Goal: Book appointment/travel/reservation

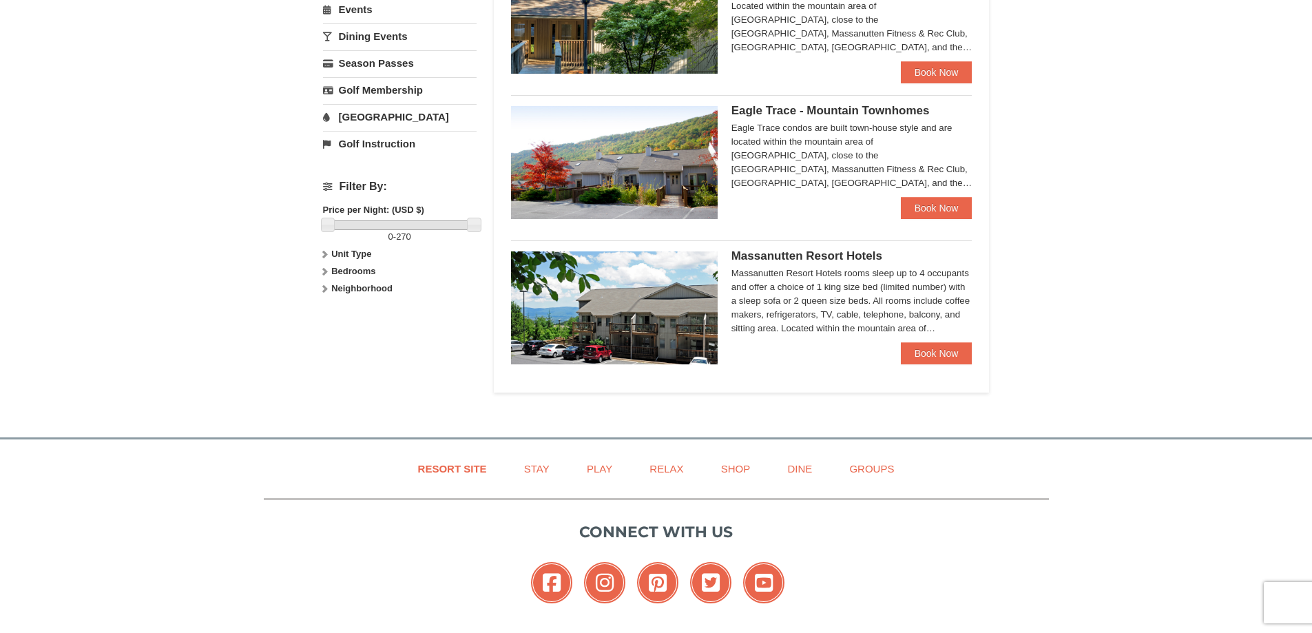
scroll to position [482, 0]
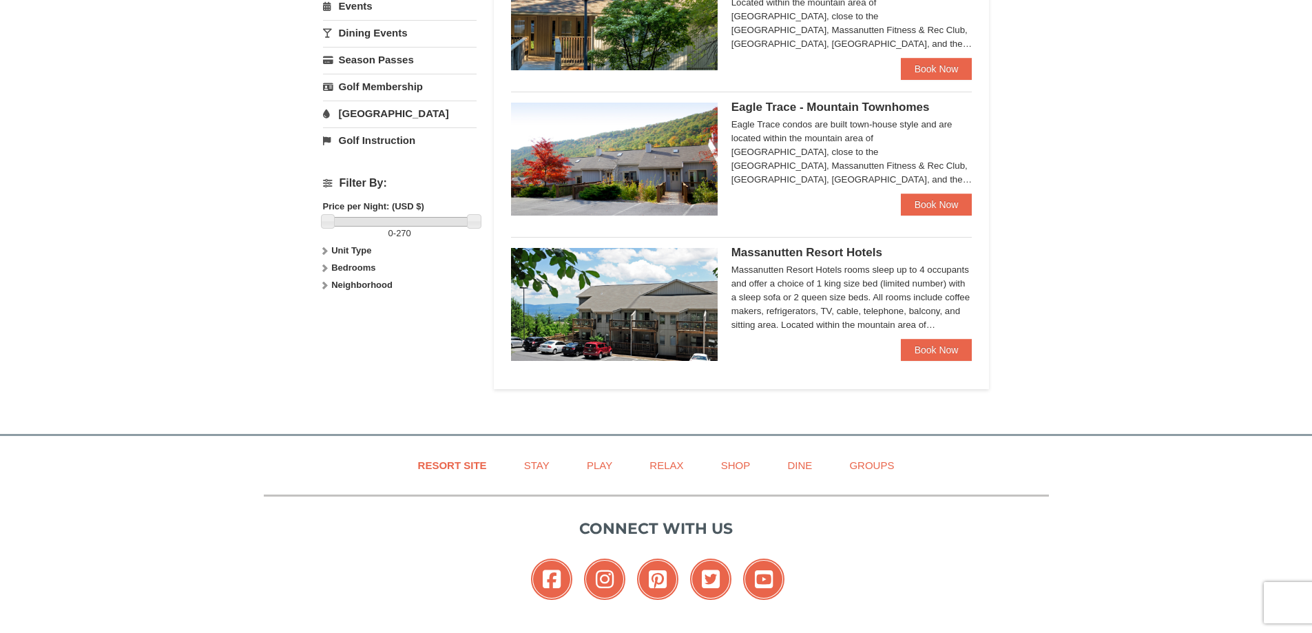
click at [814, 258] on span "Massanutten Resort Hotels" at bounding box center [806, 252] width 151 height 13
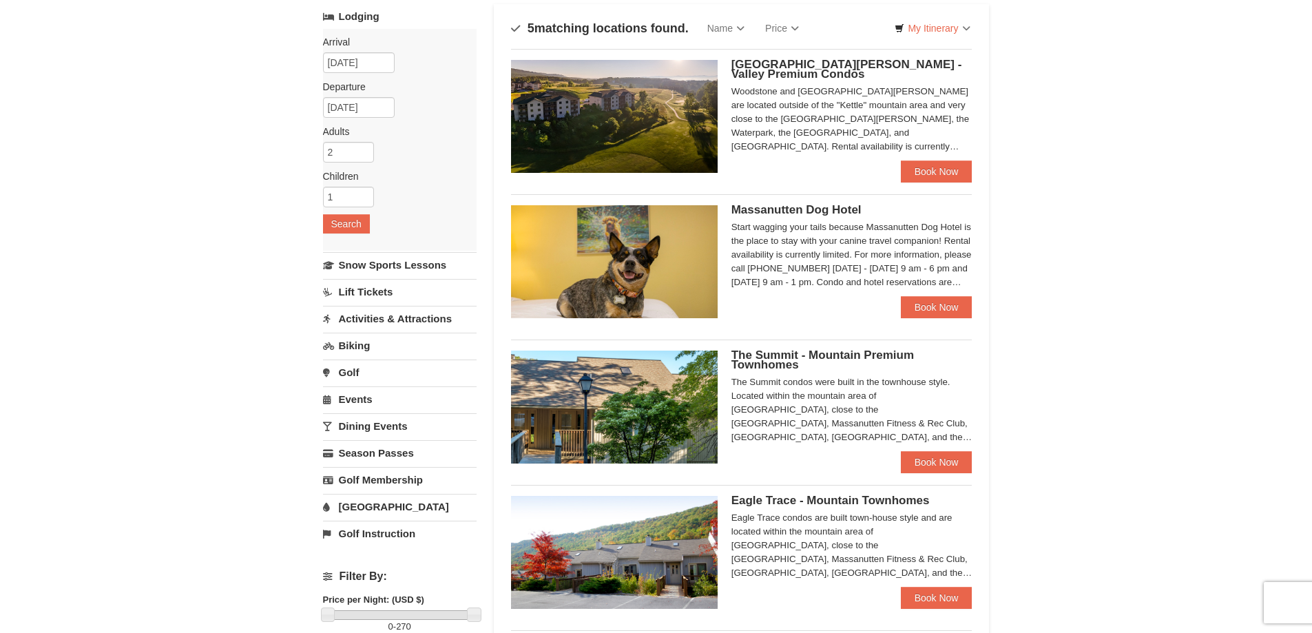
scroll to position [413, 0]
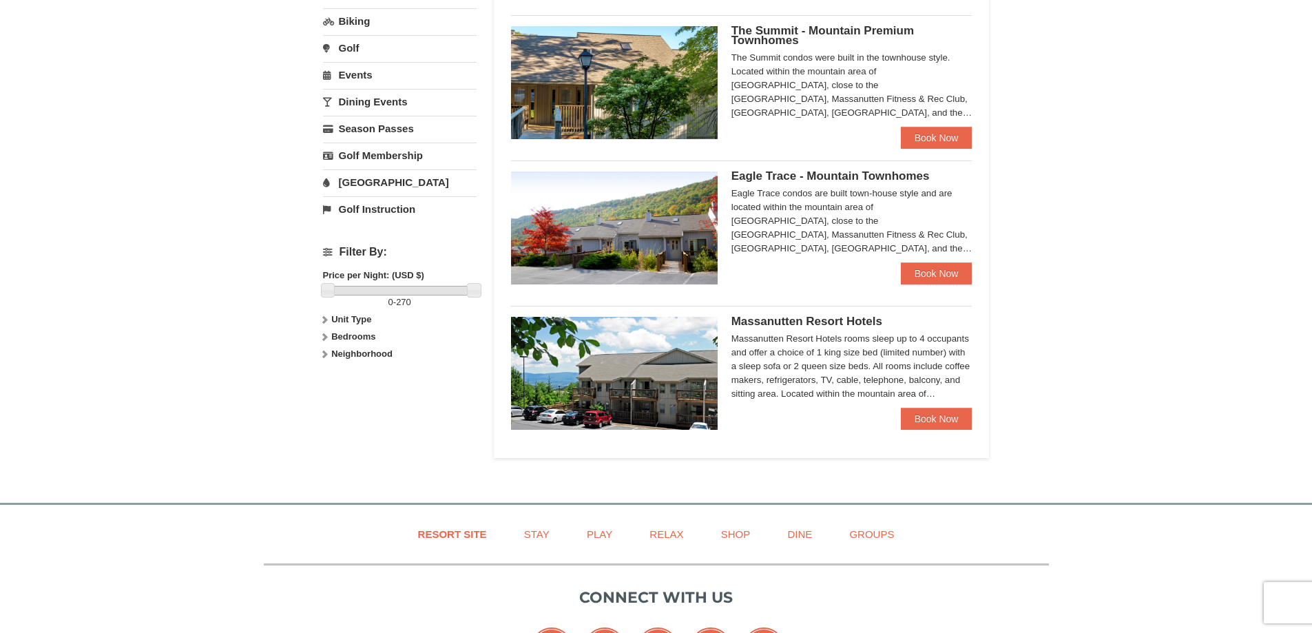
click at [792, 324] on span "Massanutten Resort Hotels" at bounding box center [806, 321] width 151 height 13
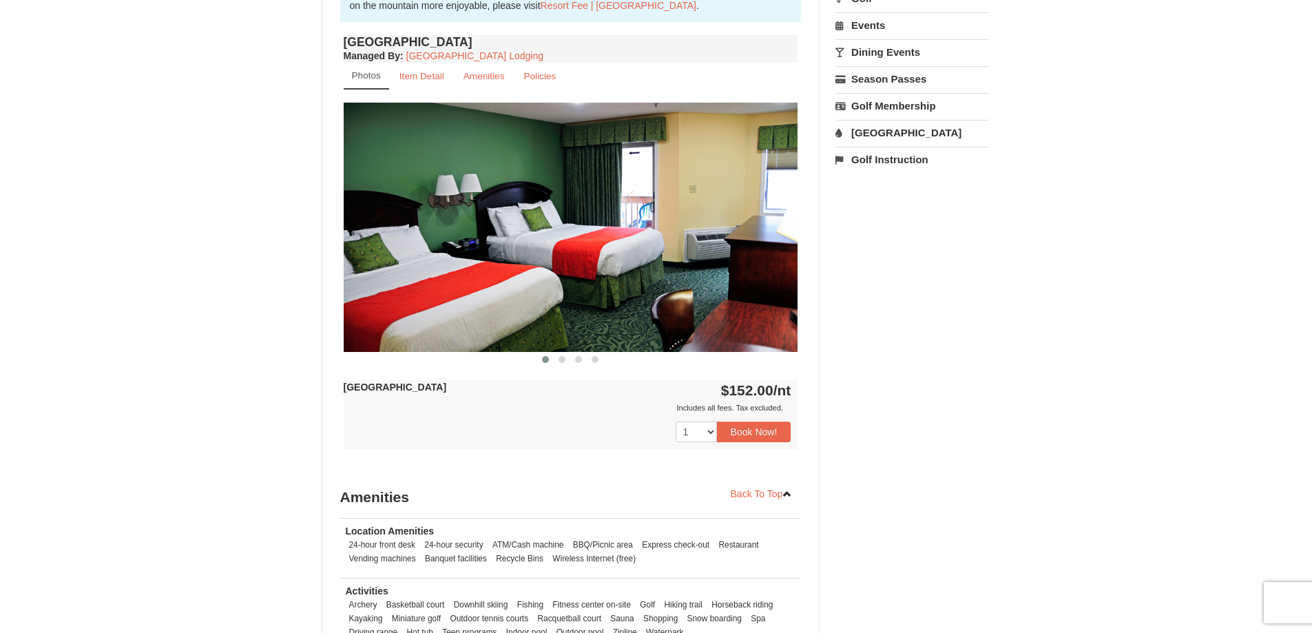
scroll to position [488, 0]
click at [546, 245] on img at bounding box center [571, 227] width 454 height 249
click at [497, 76] on small "Amenities" at bounding box center [483, 77] width 41 height 10
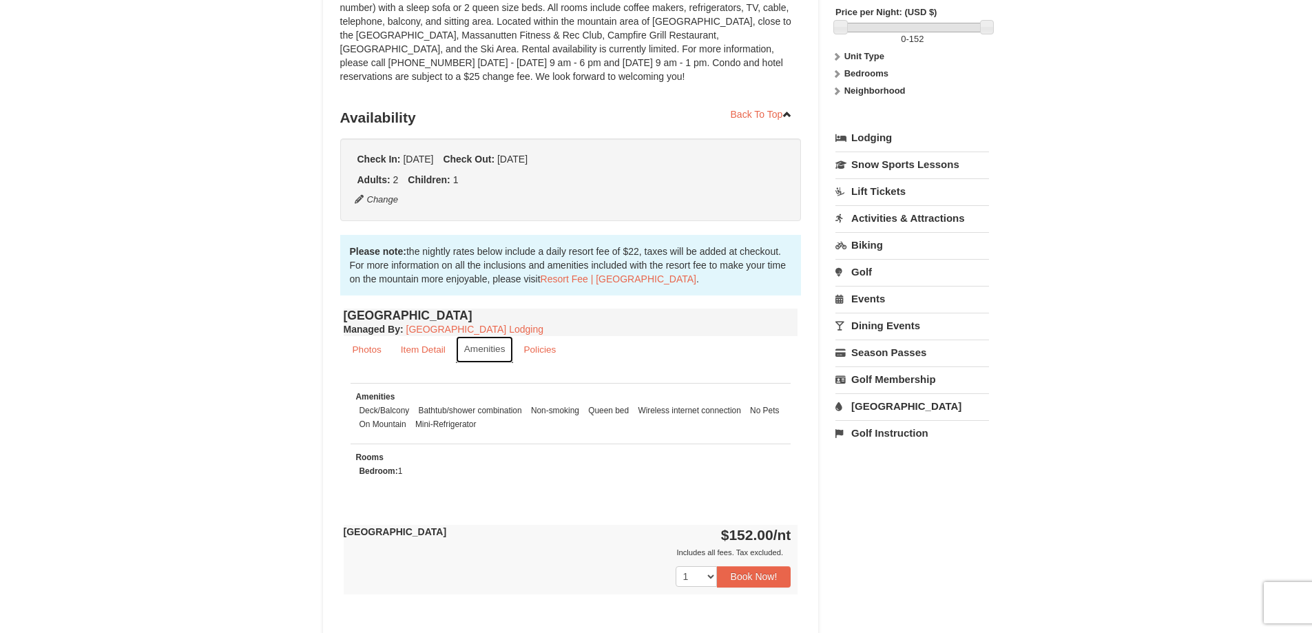
scroll to position [213, 0]
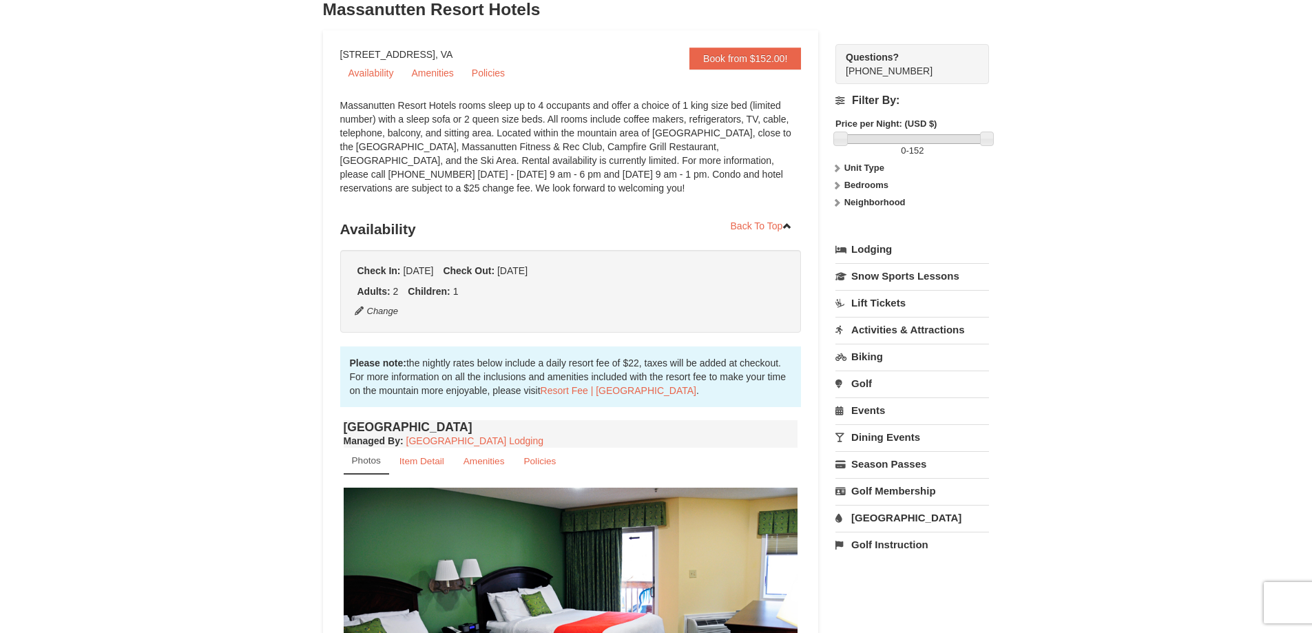
scroll to position [207, 0]
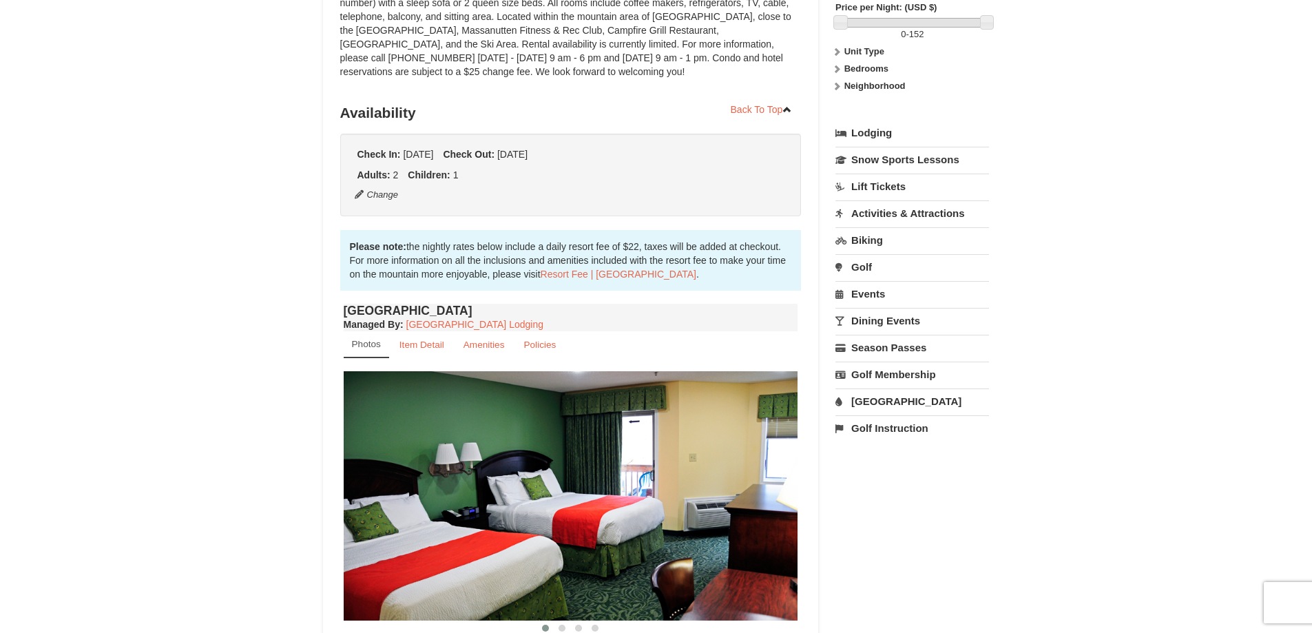
click at [907, 217] on link "Activities & Attractions" at bounding box center [912, 212] width 154 height 25
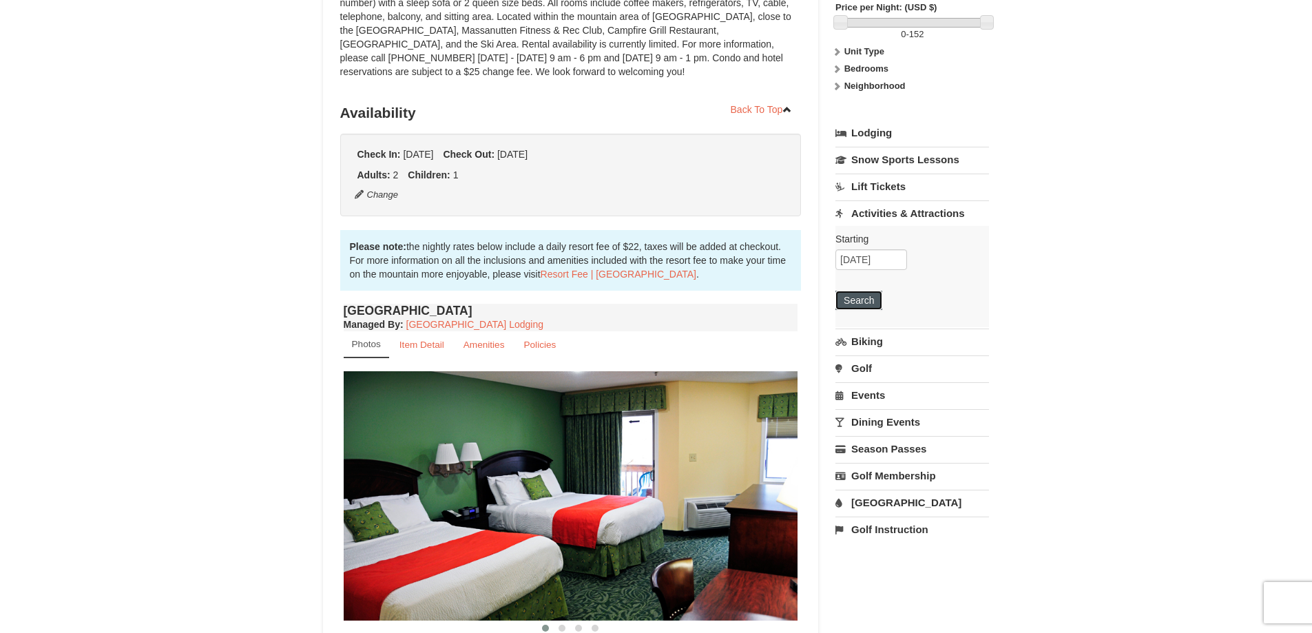
click at [859, 304] on button "Search" at bounding box center [858, 300] width 47 height 19
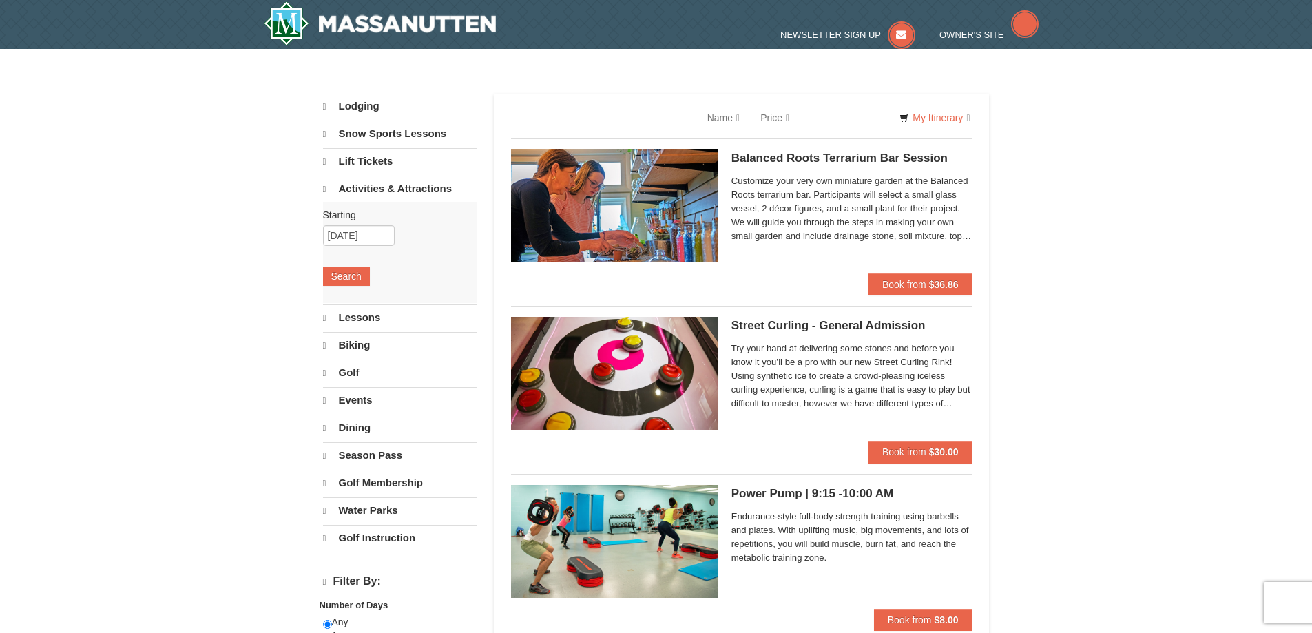
select select "9"
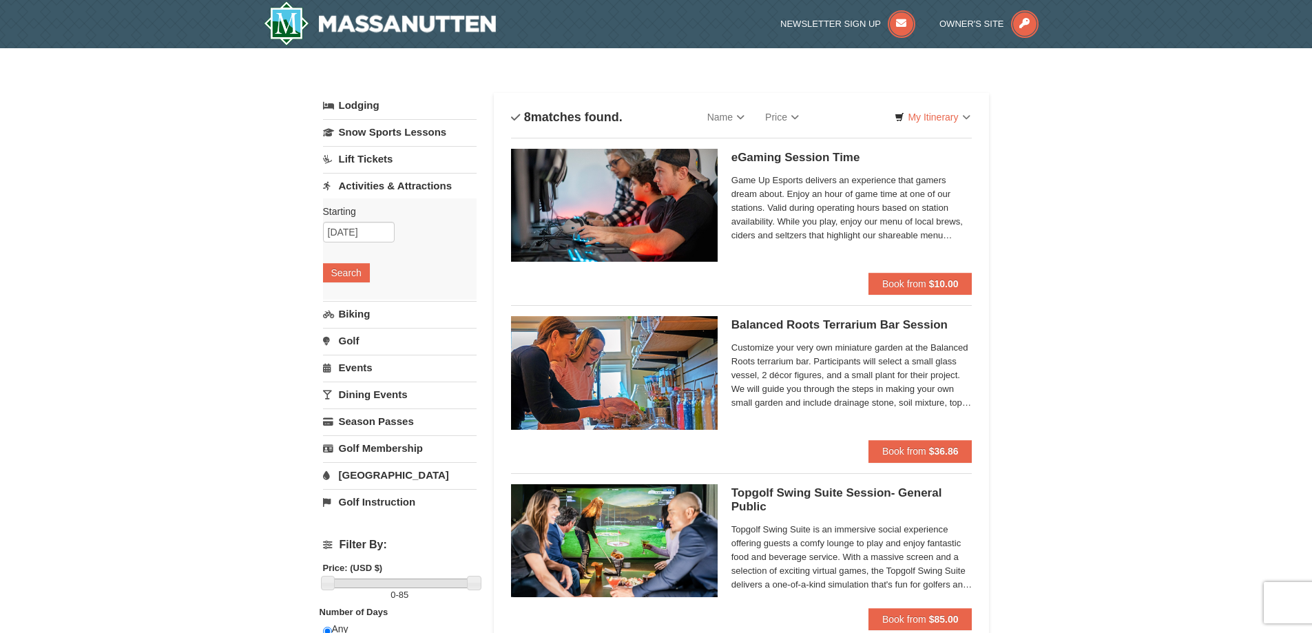
click at [355, 165] on link "Lift Tickets" at bounding box center [400, 158] width 154 height 25
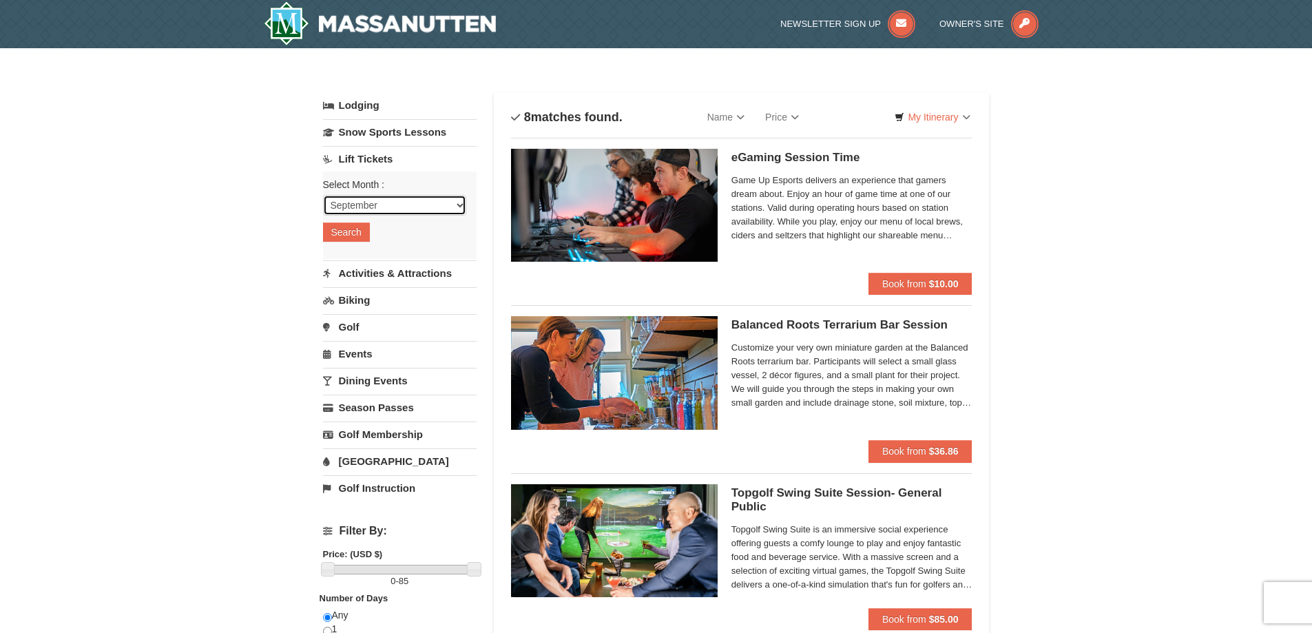
click at [374, 205] on select "September October November December January February March April May June July …" at bounding box center [394, 205] width 143 height 21
select select "12"
click at [323, 195] on select "September October November December January February March April May June July …" at bounding box center [394, 205] width 143 height 21
click at [346, 232] on button "Search" at bounding box center [346, 231] width 47 height 19
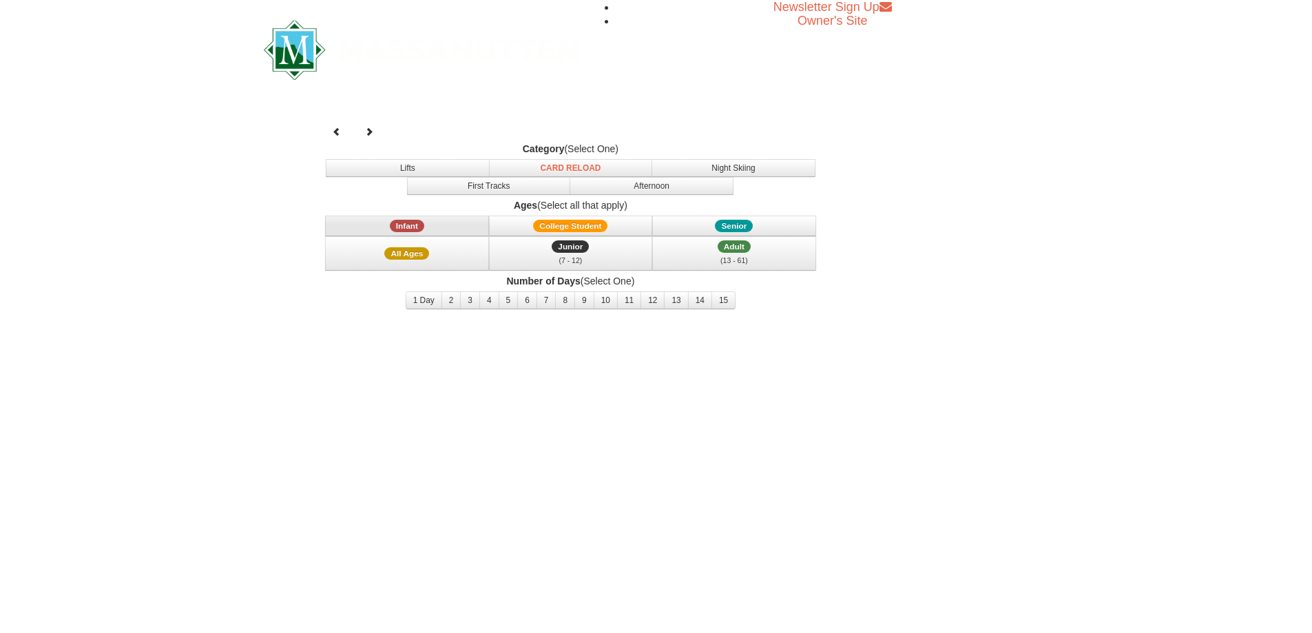
select select "12"
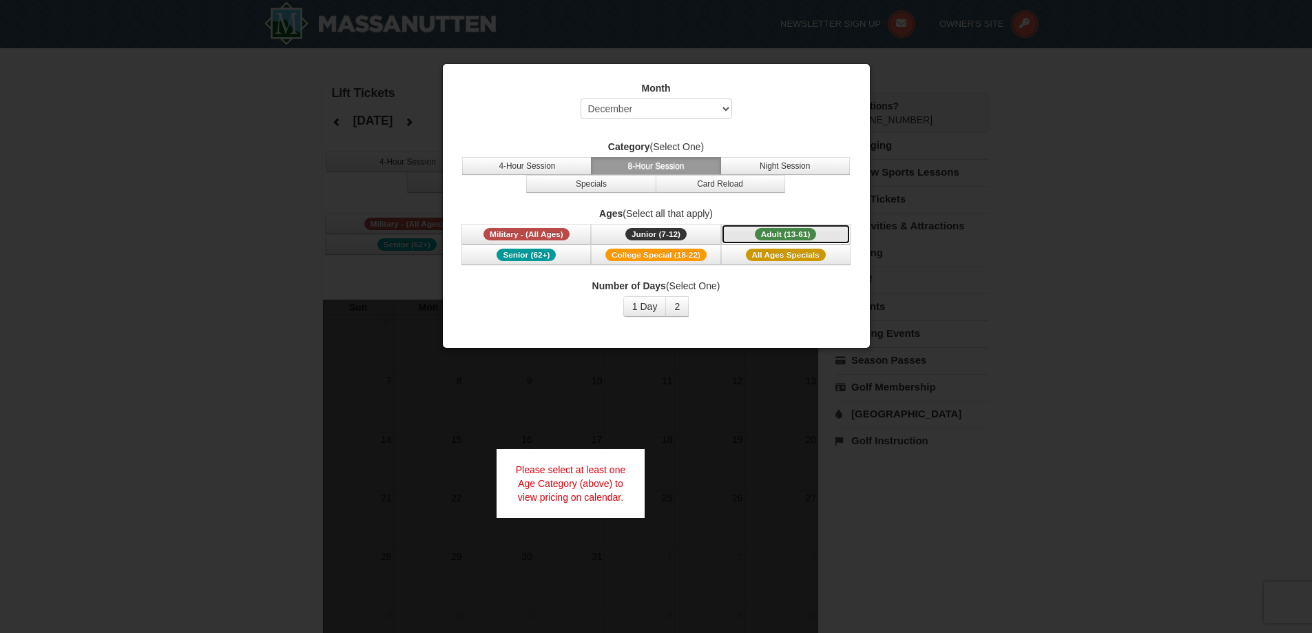
click at [786, 233] on span "Adult (13-61)" at bounding box center [786, 234] width 62 height 12
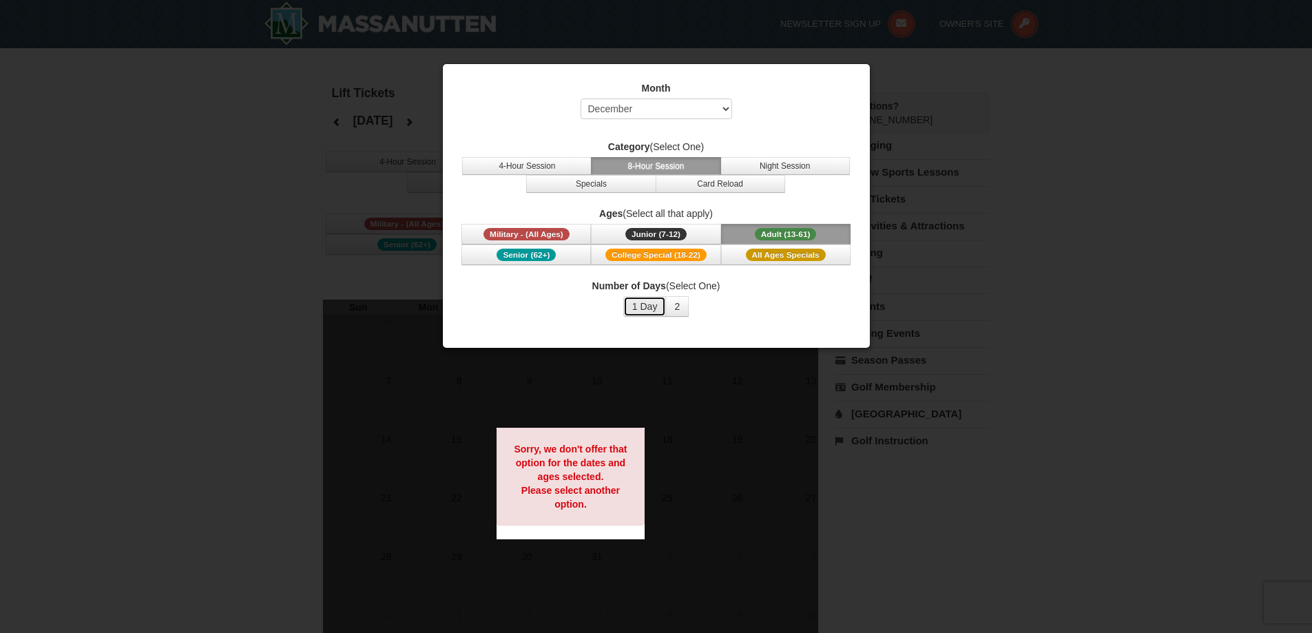
click at [634, 311] on button "1 Day" at bounding box center [644, 306] width 43 height 21
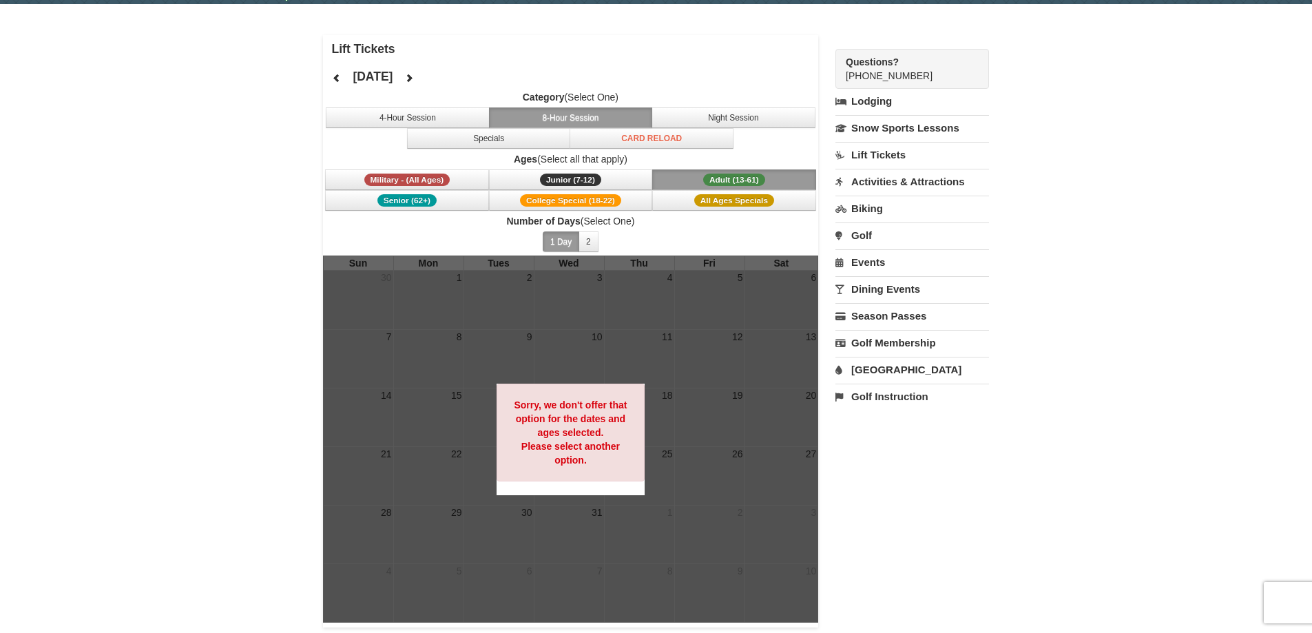
scroll to position [69, 0]
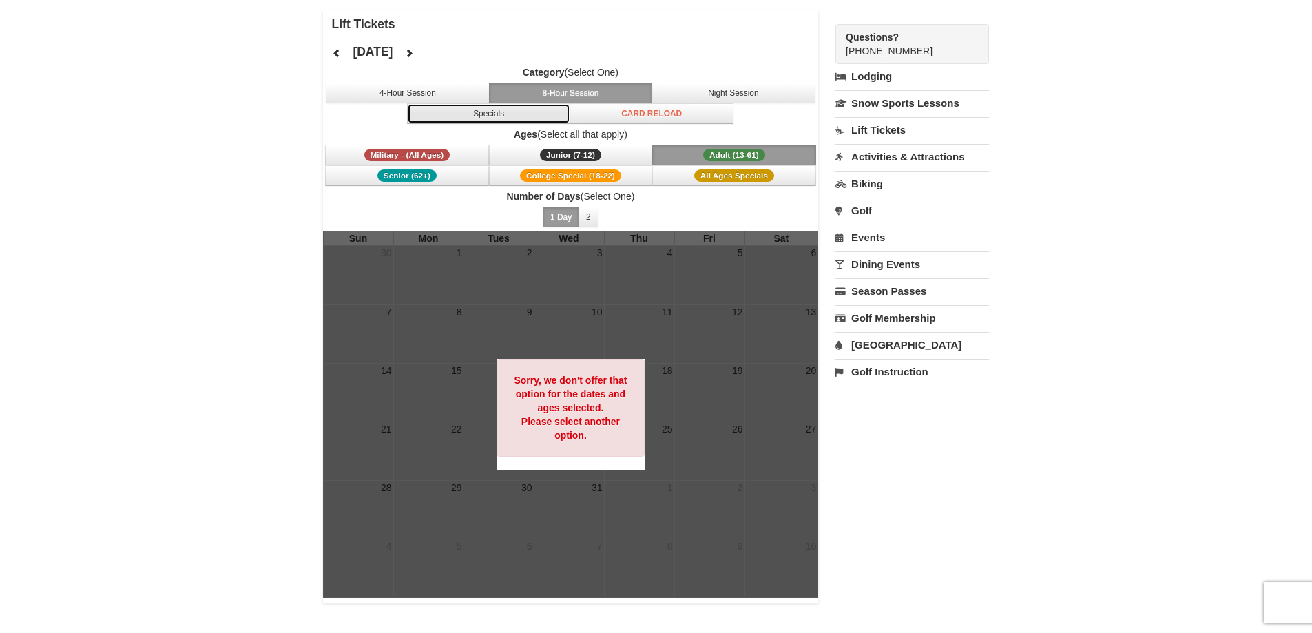
click at [477, 114] on button "Specials" at bounding box center [489, 113] width 164 height 21
click at [428, 82] on span "Category (Select One) 4-Hour Session 8-Hour Session Night Session Specials Card…" at bounding box center [571, 94] width 496 height 59
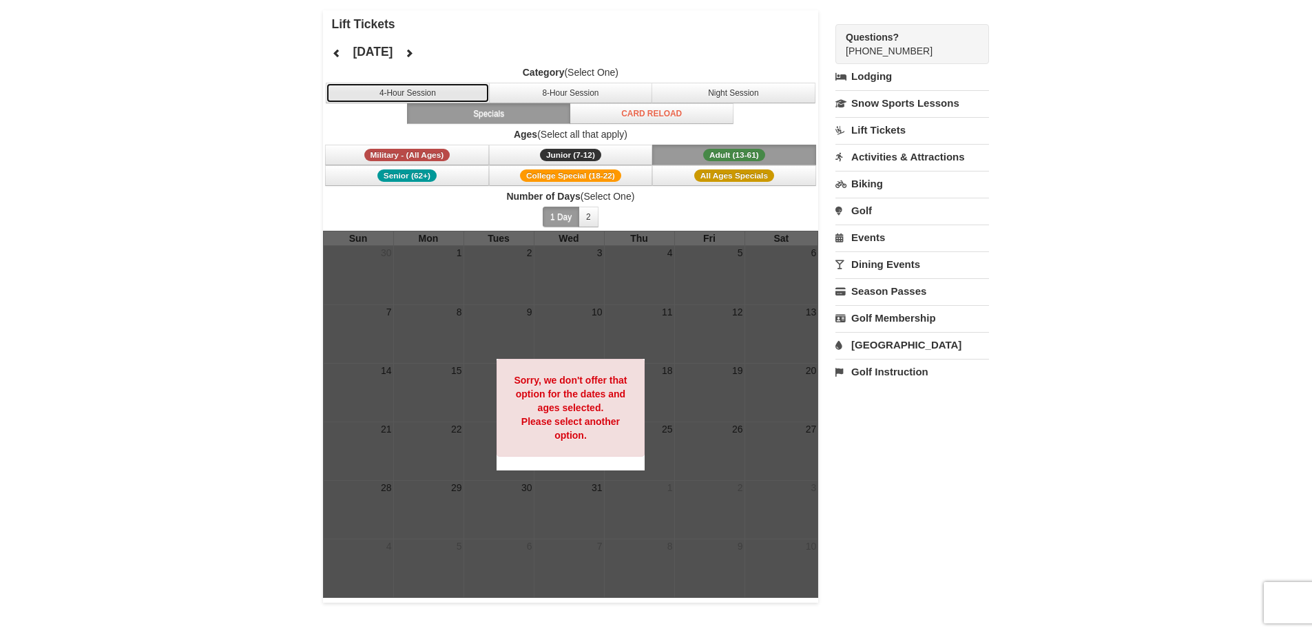
click at [424, 87] on button "4-Hour Session" at bounding box center [408, 93] width 164 height 21
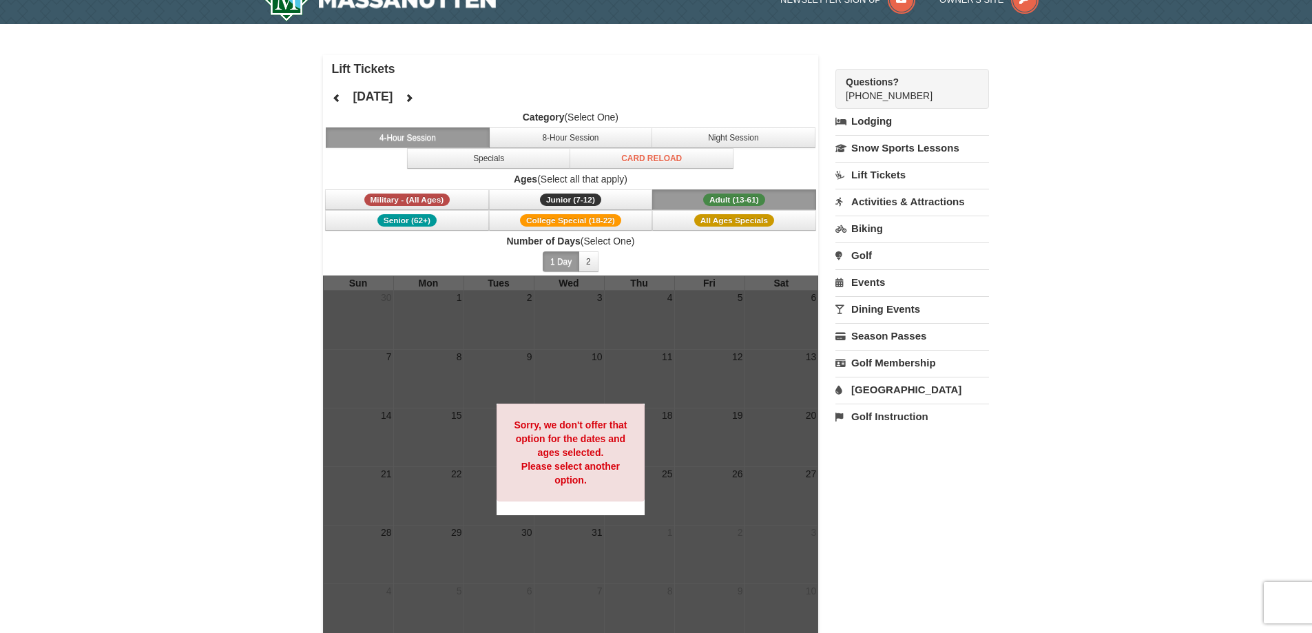
scroll to position [0, 0]
